Goal: Use online tool/utility: Use online tool/utility

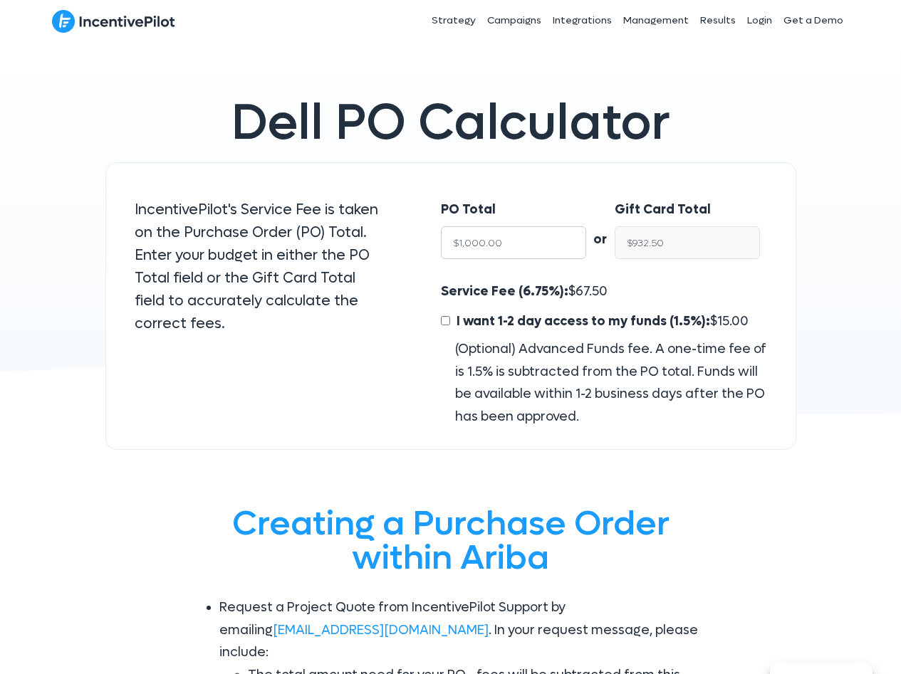
click at [542, 252] on input "$1,000.00" at bounding box center [513, 242] width 145 height 33
type input "$2"
type input "$1.86"
type input "$20"
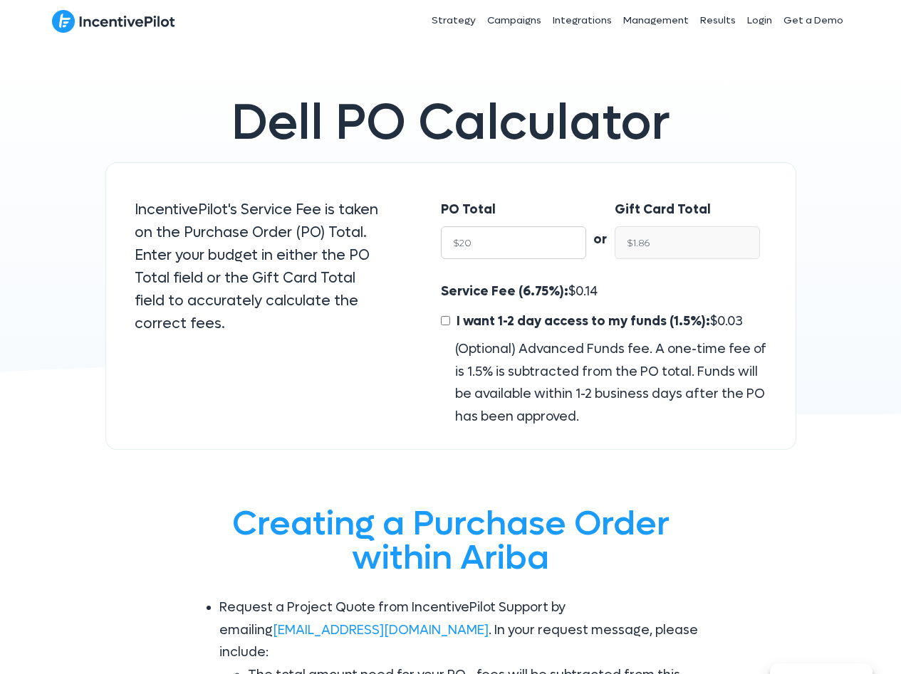
type input "$18.65"
type input "$200"
type input "$186.50"
type input "$2000"
type input "$1,865.00"
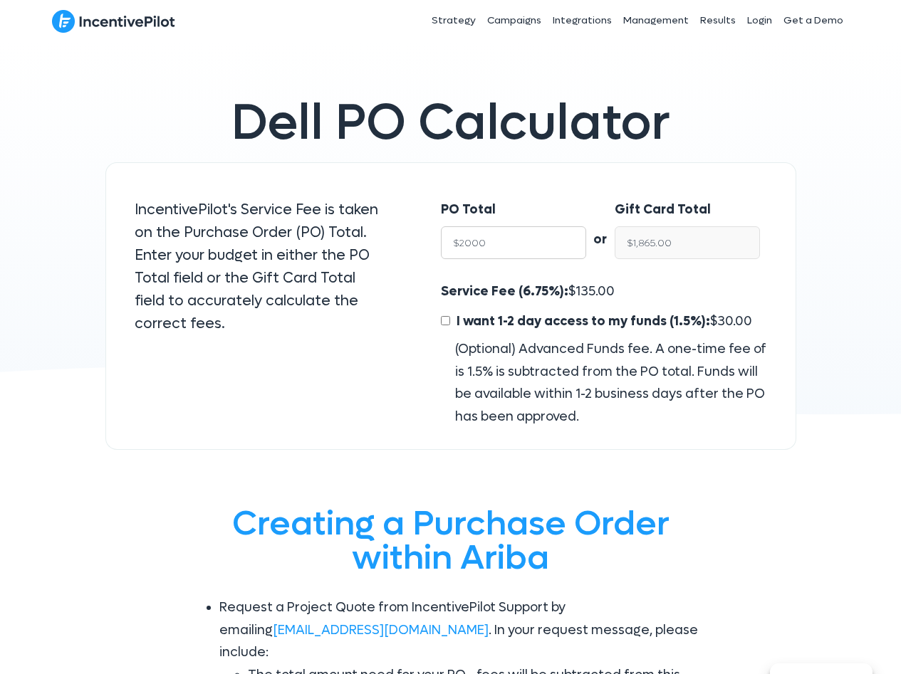
type input "$20000"
type input "$18,650.00"
drag, startPoint x: 573, startPoint y: 215, endPoint x: 631, endPoint y: 242, distance: 64.3
click at [574, 216] on div "PO Total $20000" at bounding box center [513, 229] width 145 height 61
click at [634, 241] on input "$18,650.00" at bounding box center [686, 242] width 145 height 33
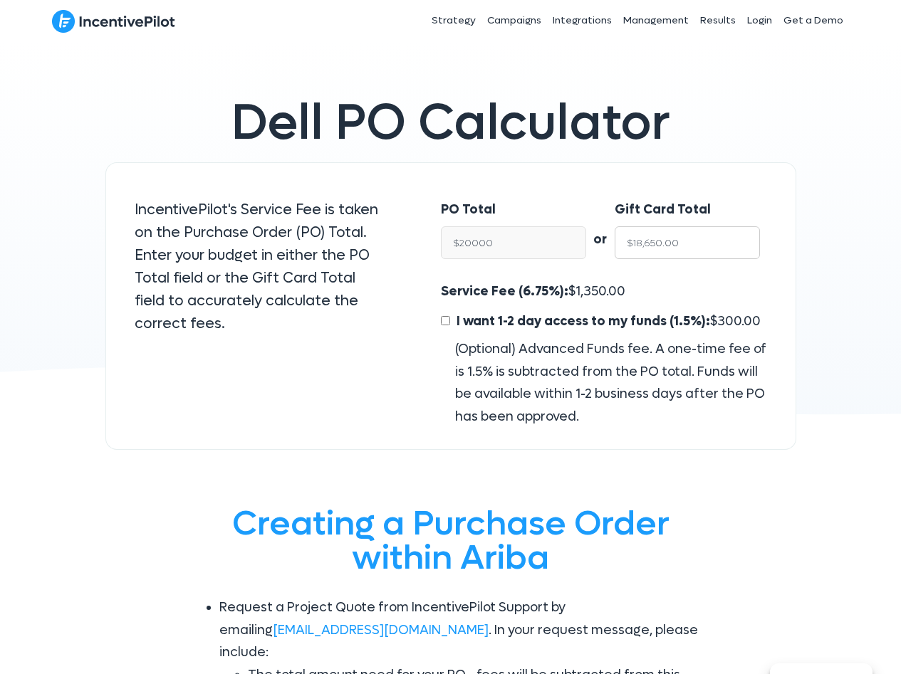
click at [634, 240] on input "$18,650.00" at bounding box center [686, 242] width 145 height 33
click at [589, 290] on span "1,350.00" at bounding box center [600, 291] width 50 height 16
copy span "1,350.00"
click at [501, 241] on input "$20,000.00" at bounding box center [513, 242] width 145 height 33
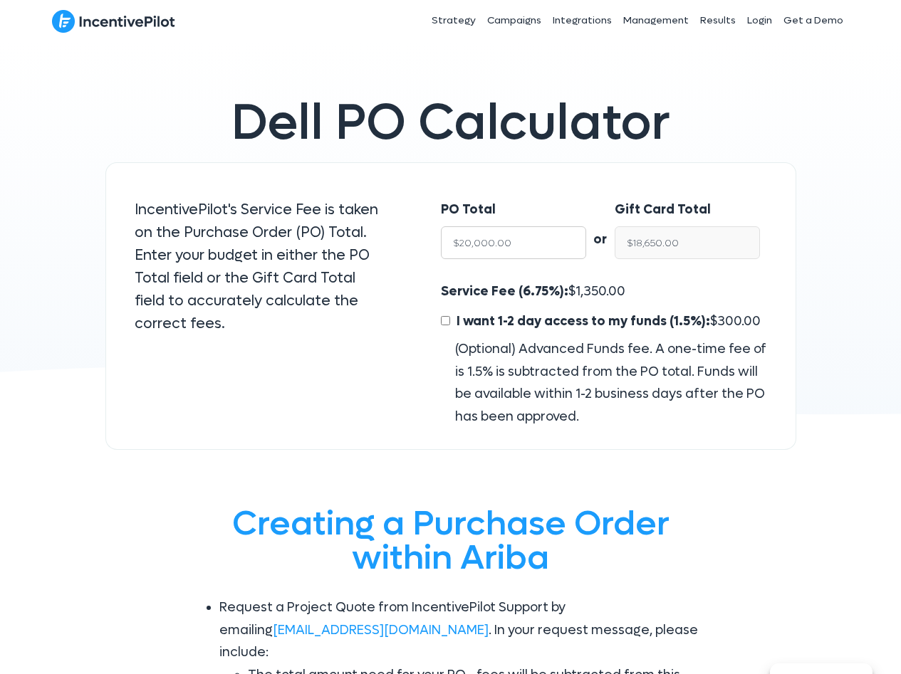
click at [501, 241] on input "$20,000.00" at bounding box center [513, 242] width 145 height 33
type input "$60"
type input "$55.95"
type input "$600"
type input "$559.50"
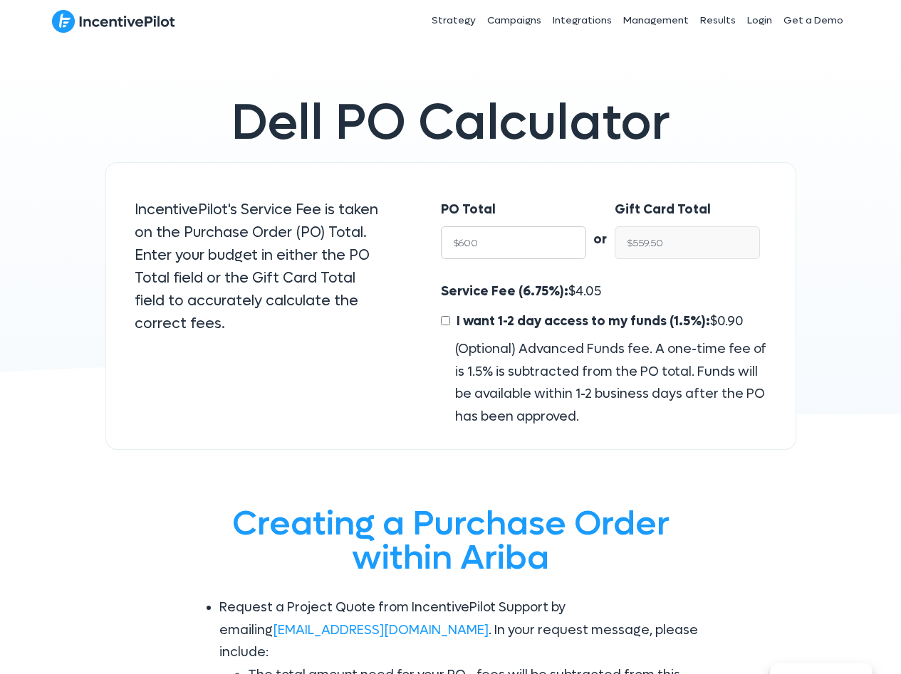
type input "$6000"
type input "$5,595.00"
click at [668, 242] on input "$5,595.00" at bounding box center [686, 242] width 145 height 33
click at [667, 242] on input "$5,595.00" at bounding box center [686, 242] width 145 height 33
click at [581, 296] on span "405.00" at bounding box center [596, 291] width 43 height 16
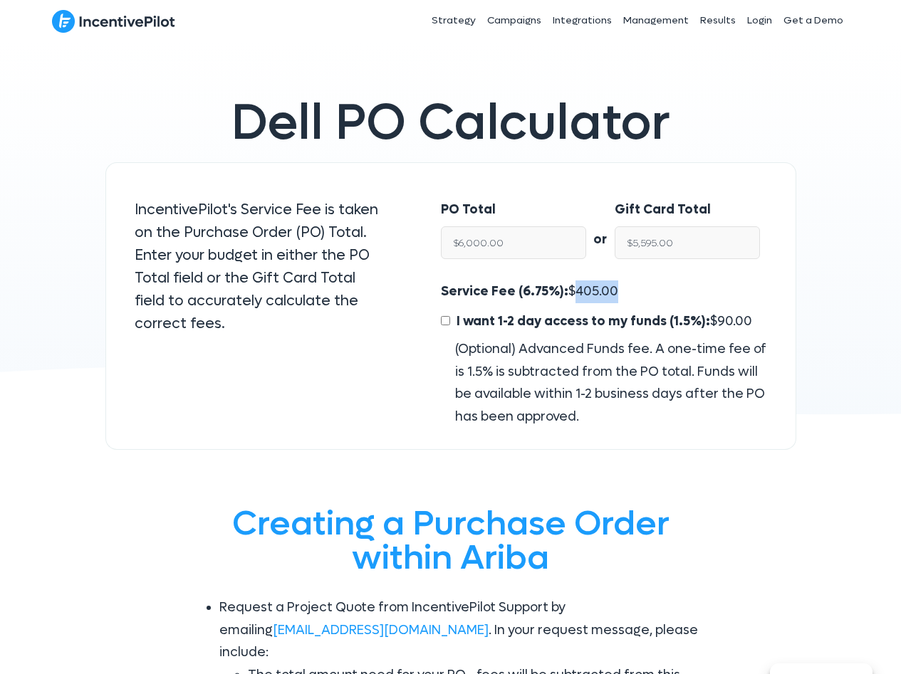
click at [581, 296] on span "405.00" at bounding box center [596, 291] width 43 height 16
copy span "405.00"
click at [497, 236] on input "$6,000.00" at bounding box center [513, 242] width 145 height 33
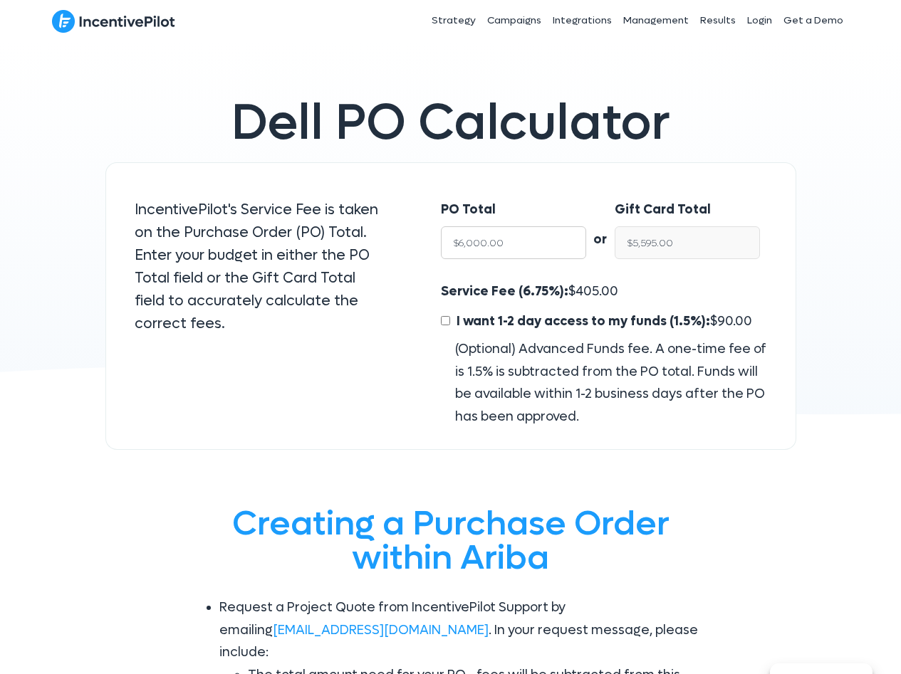
type input "1"
type input "$0.93"
type input "10"
type input "$9.32"
type input "100"
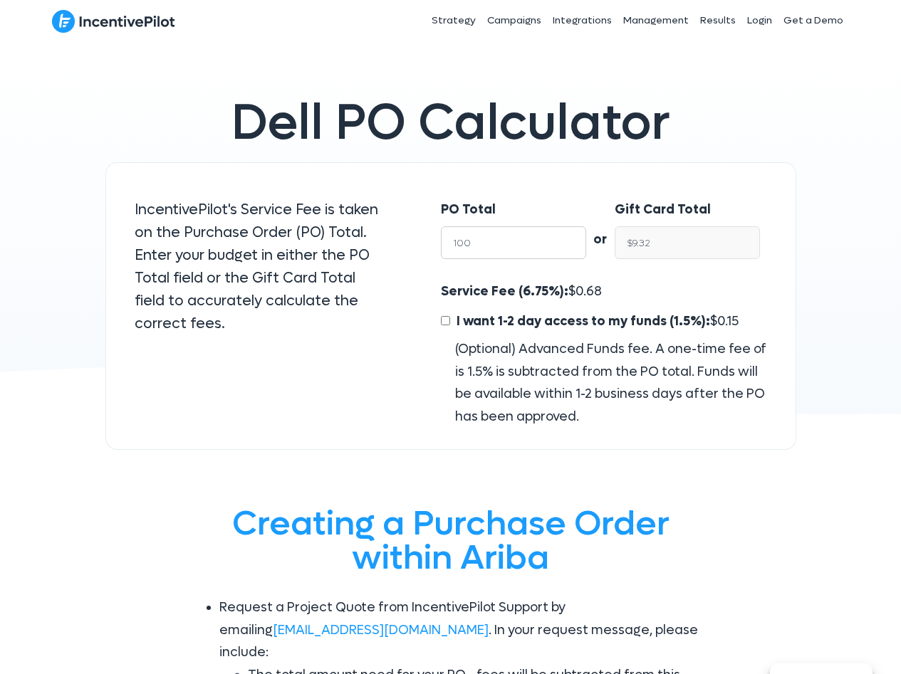
type input "$93.25"
type input "1000"
type input "$932.50"
type input "10000"
type input "$9,325.00"
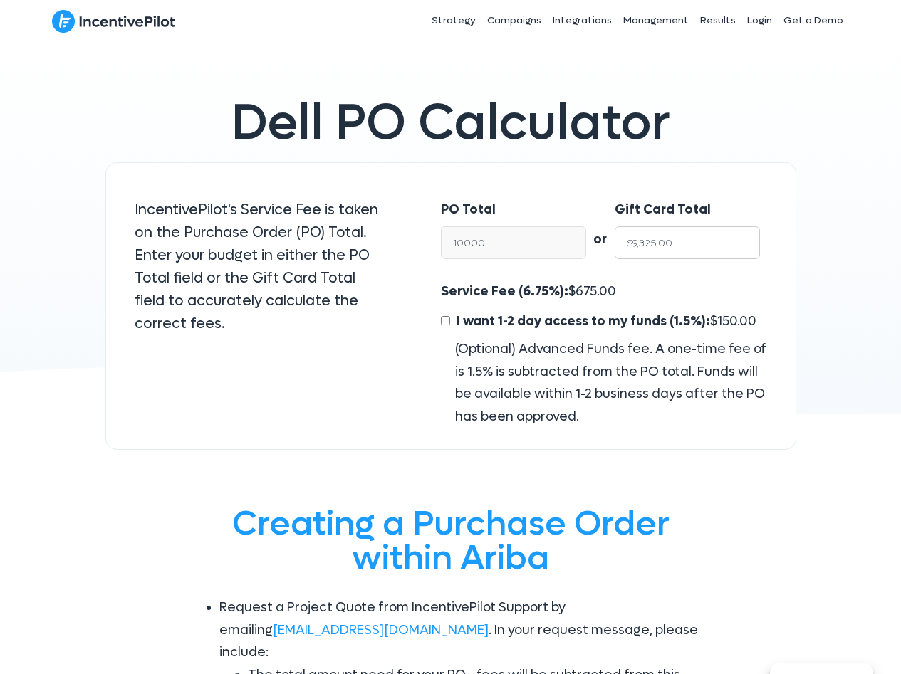
click at [691, 242] on input "$9,325.00" at bounding box center [686, 242] width 145 height 33
click at [582, 297] on span "675.00" at bounding box center [595, 291] width 41 height 16
copy span "675.00"
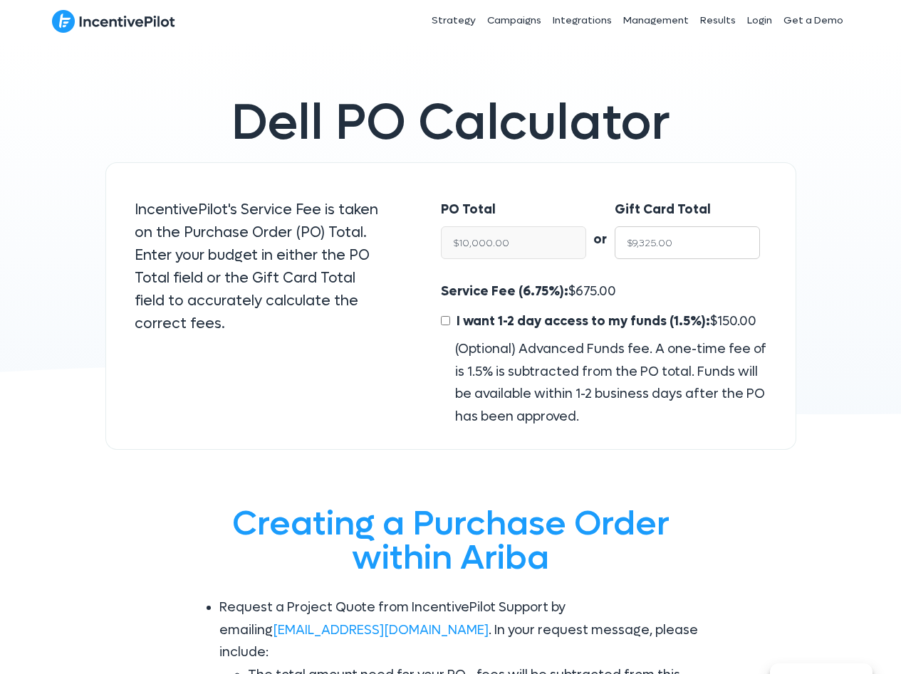
click at [681, 238] on input "$9,325.00" at bounding box center [686, 242] width 145 height 33
click at [596, 292] on span "675.00" at bounding box center [595, 291] width 41 height 16
copy span "675.00"
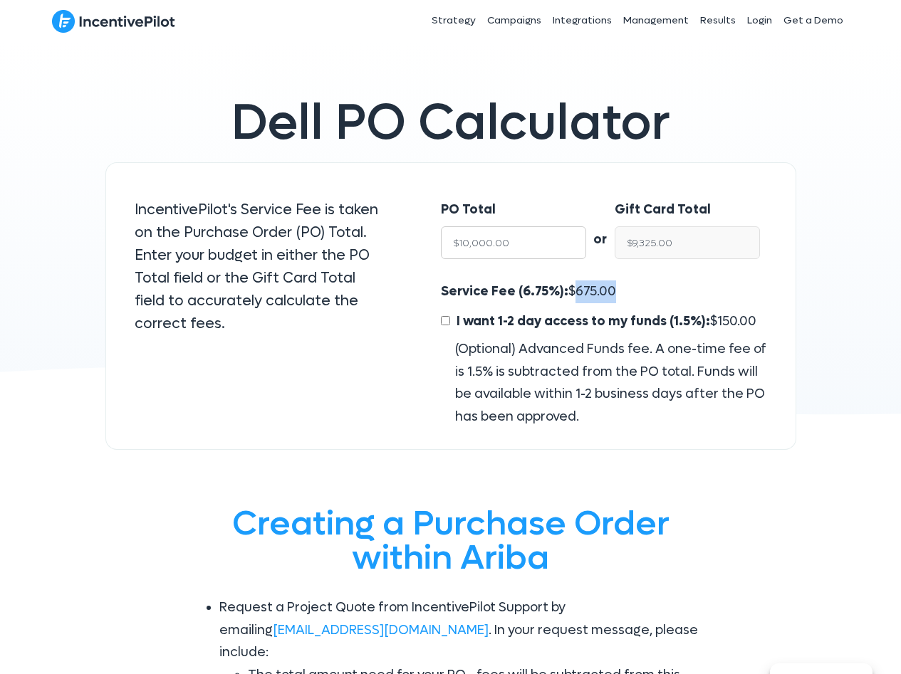
click at [515, 248] on input "$10,000.00" at bounding box center [513, 242] width 145 height 33
type input "$7"
type input "$6.53"
type input "$73"
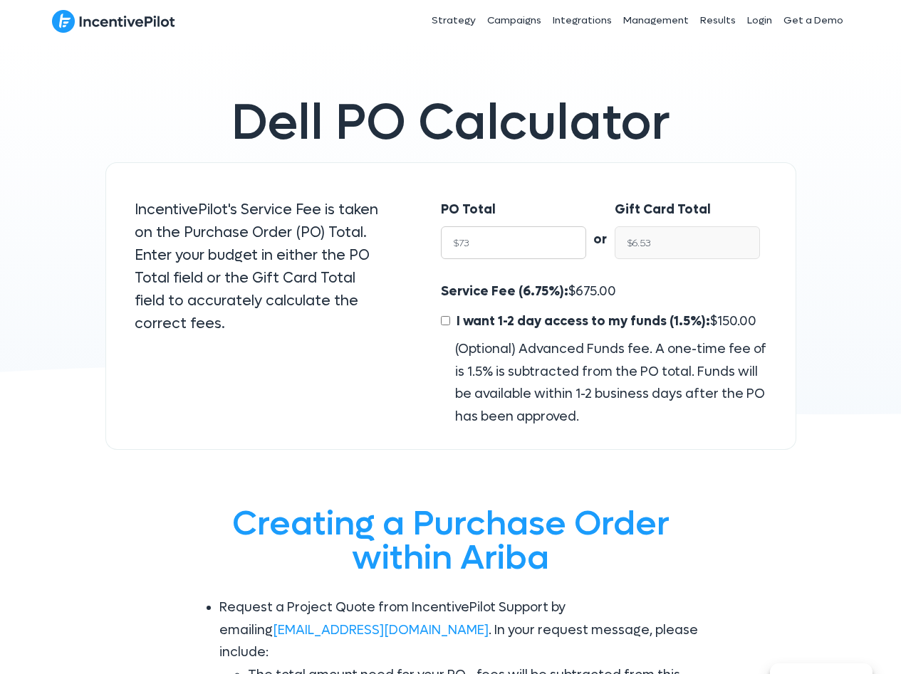
type input "$68.07"
type input "$730"
type input "$680.72"
type input "$7300"
type input "$6,807.25"
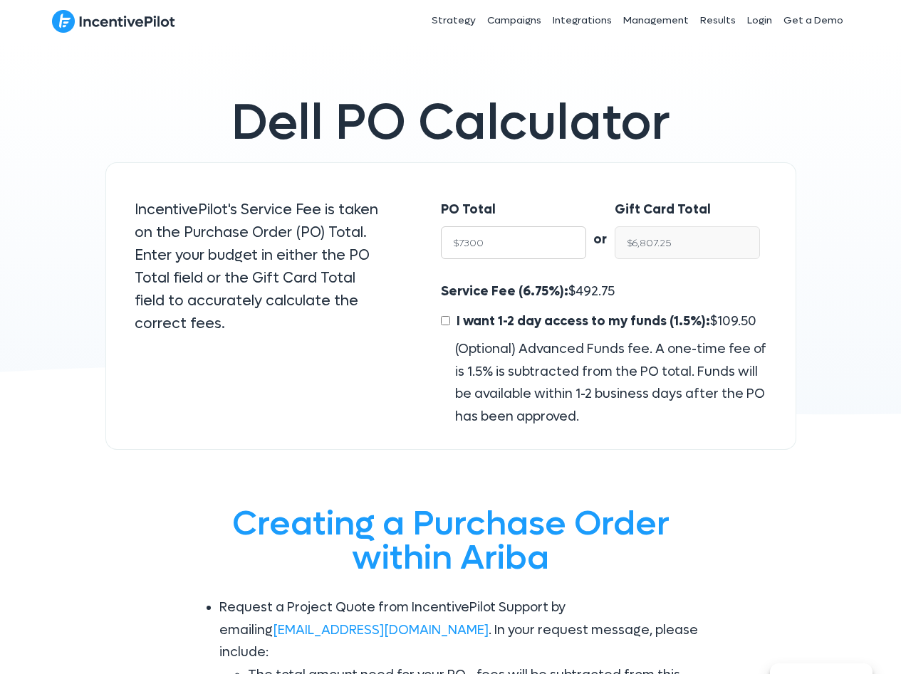
type input "$73000"
type input "$68,072.50"
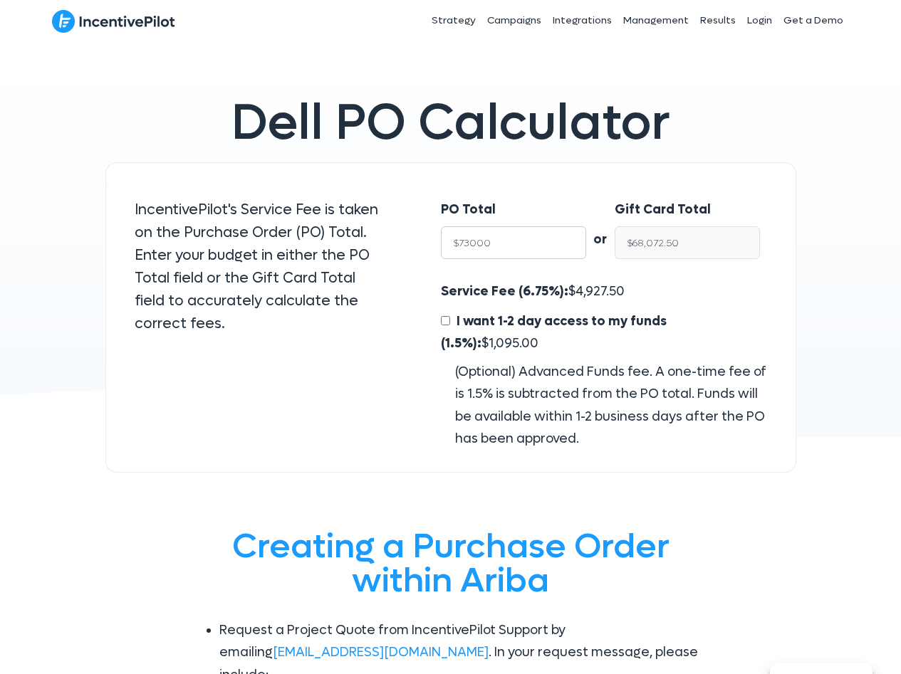
type input "$73000"
click at [586, 290] on span "4,927.50" at bounding box center [599, 291] width 49 height 16
copy span "4,927.50"
